Goal: Task Accomplishment & Management: Use online tool/utility

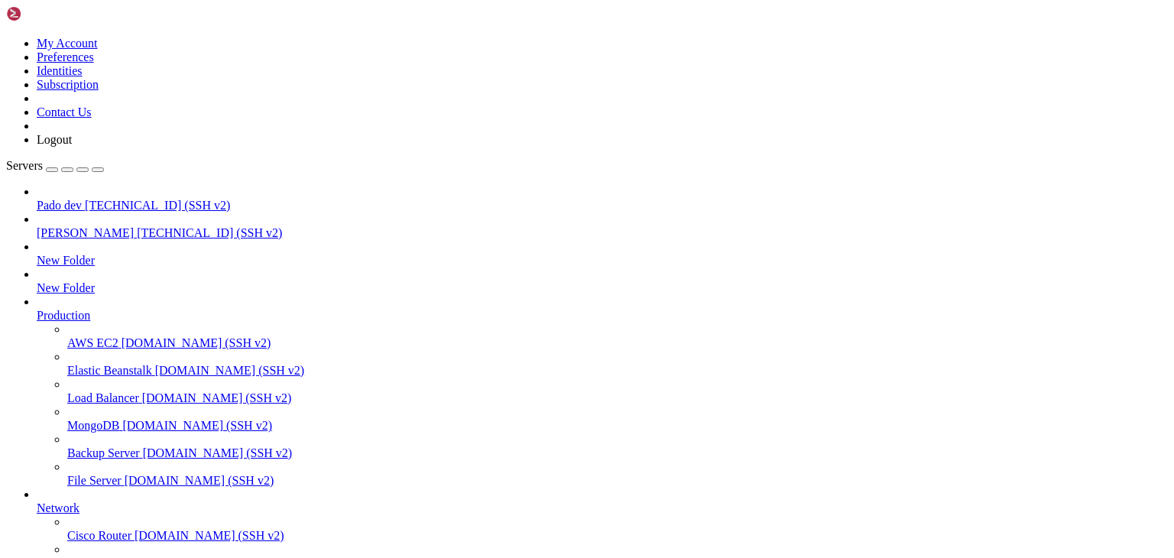
click at [76, 199] on span "Pado dev" at bounding box center [59, 205] width 45 height 13
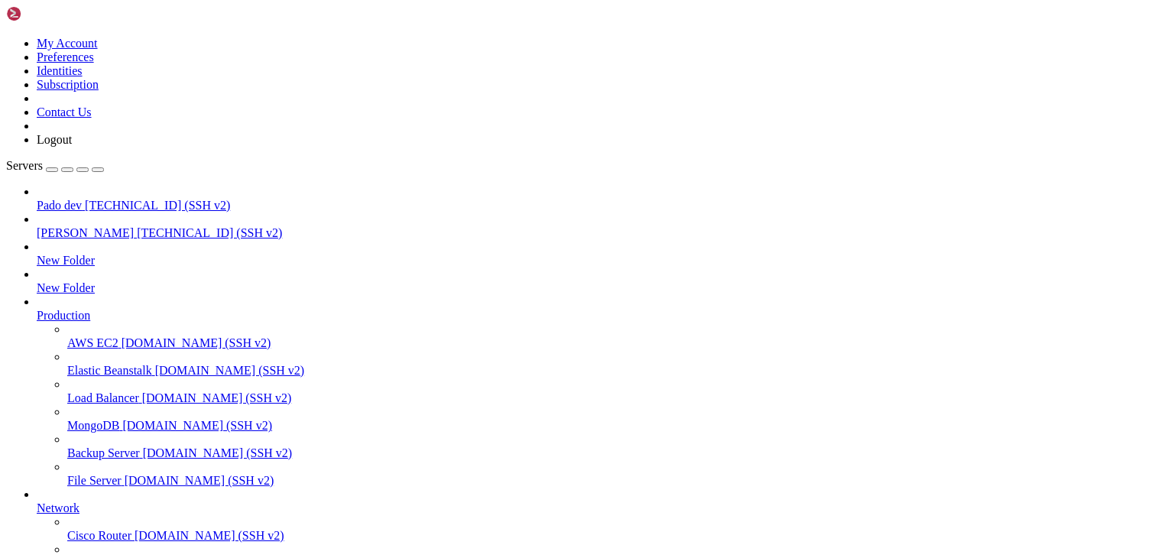
scroll to position [0, 0]
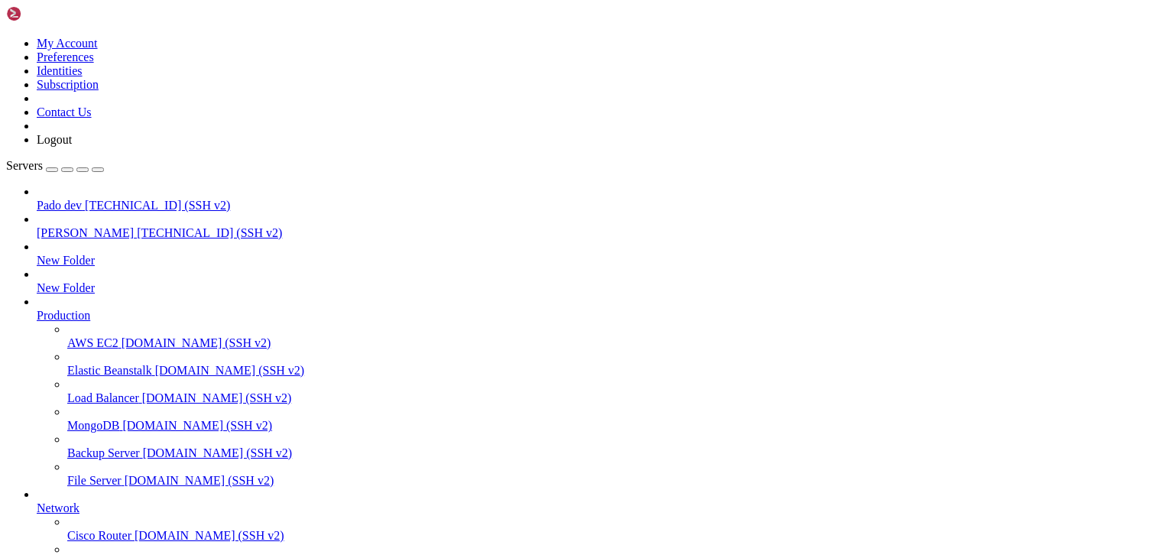
drag, startPoint x: 518, startPoint y: 165, endPoint x: 247, endPoint y: 163, distance: 270.7
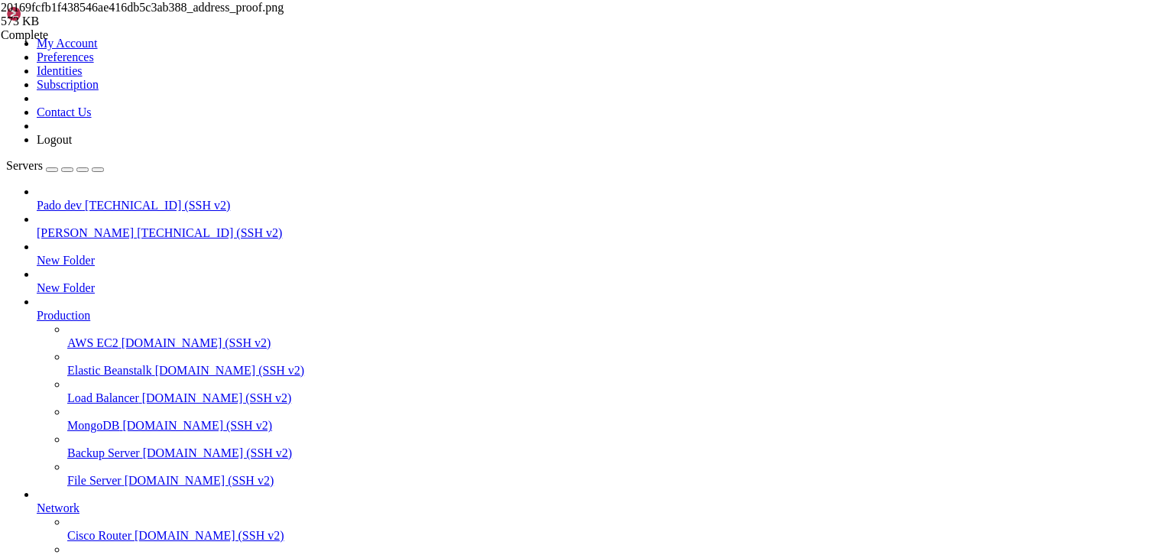
drag, startPoint x: 224, startPoint y: 158, endPoint x: 320, endPoint y: 164, distance: 95.8
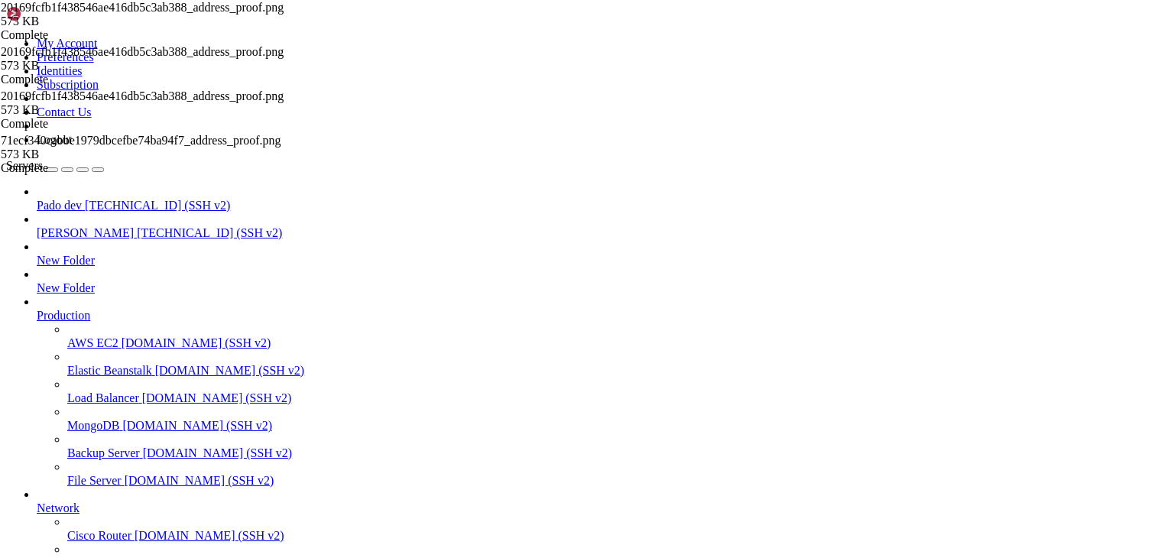
type input "/public_html/public/assets/companies/address_proof/107"
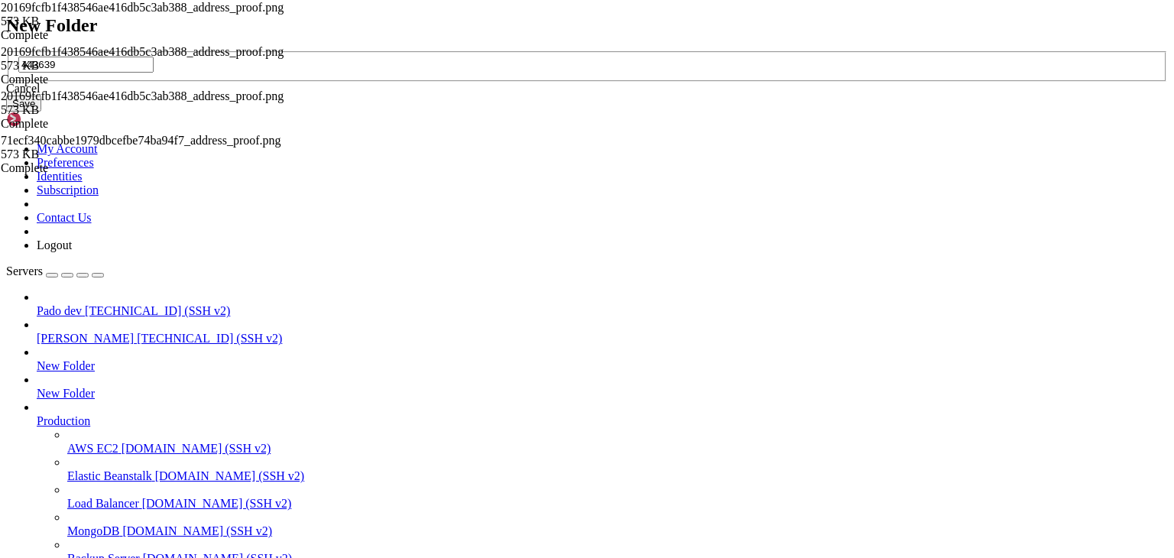
type input "443639"
click at [41, 112] on button "Save" at bounding box center [23, 104] width 35 height 16
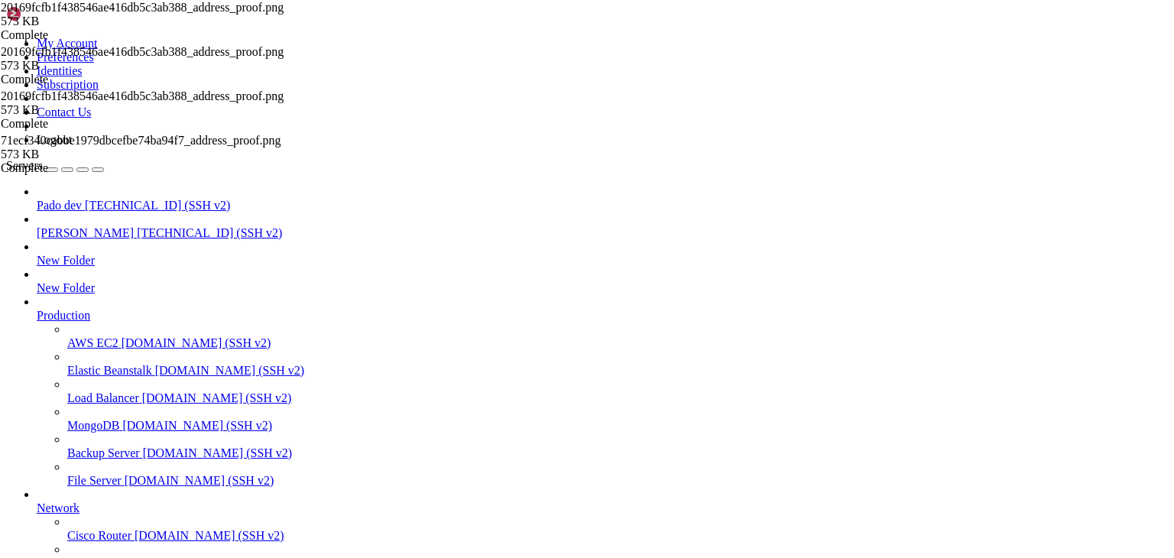
type input "/public_html/public/assets/companies/address_proof/107"
